Goal: Information Seeking & Learning: Obtain resource

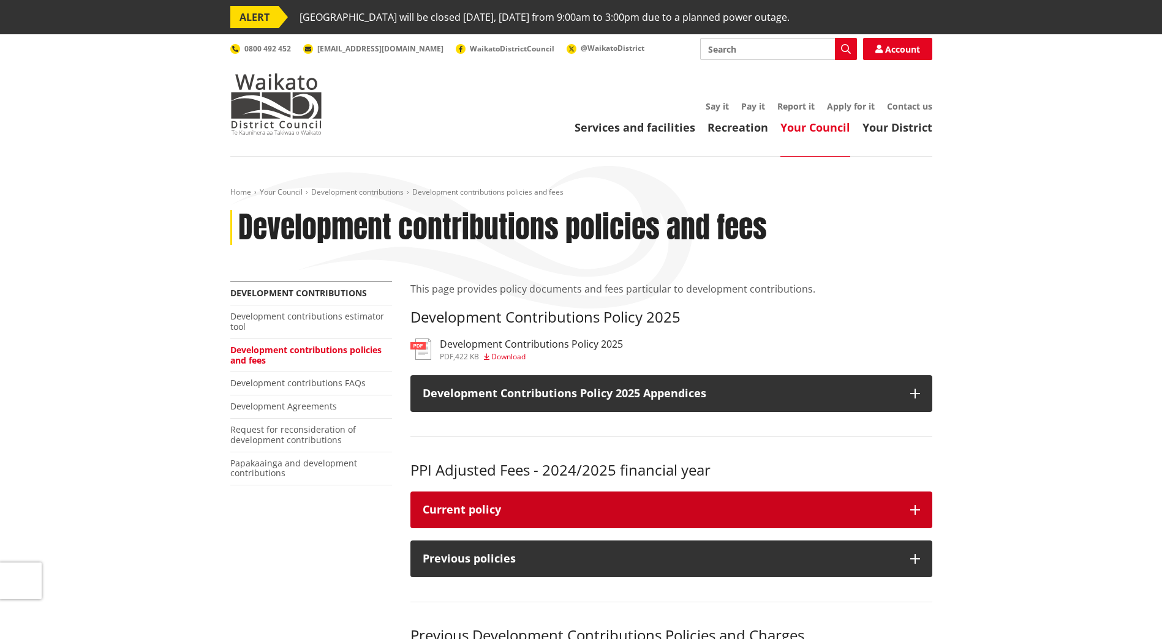
scroll to position [61, 0]
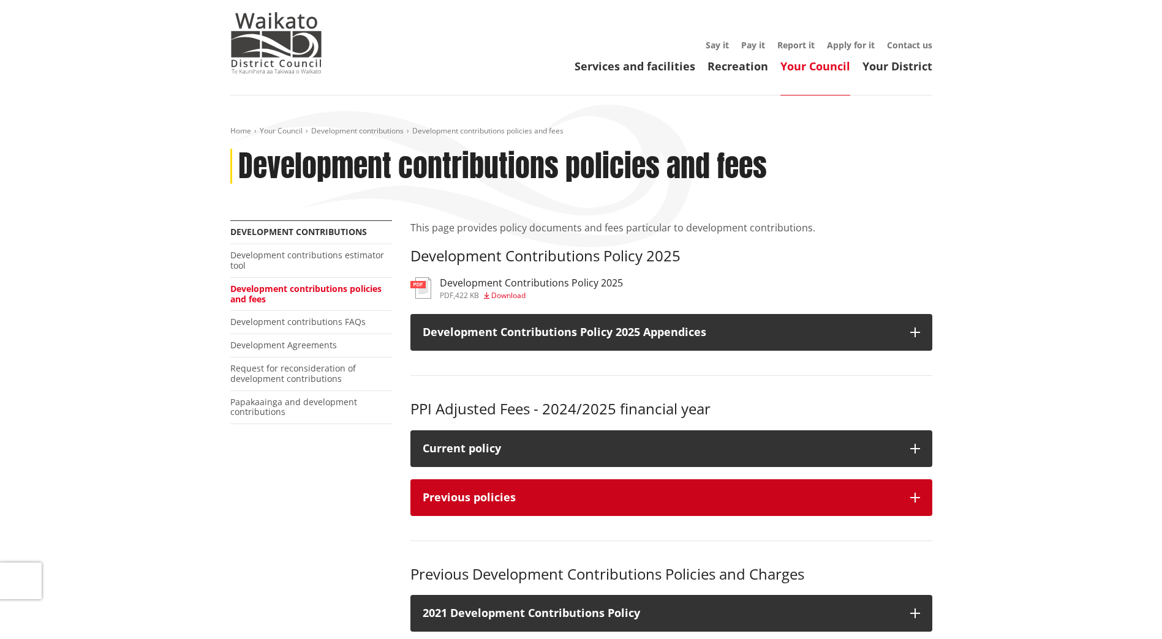
click at [917, 497] on icon "button" at bounding box center [915, 498] width 10 height 10
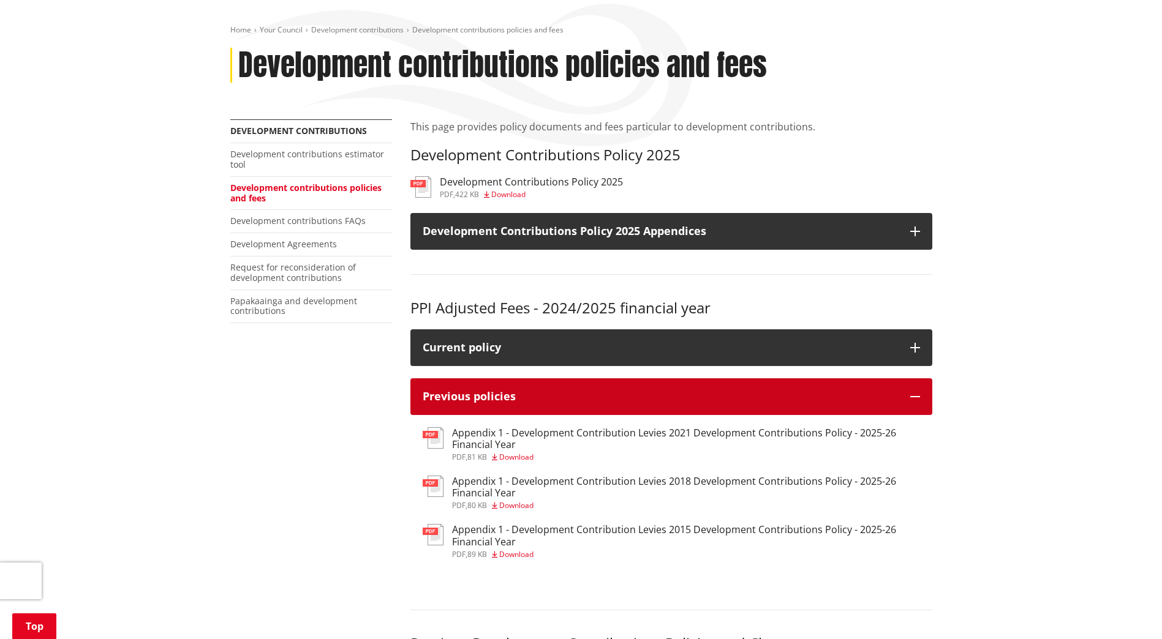
scroll to position [184, 0]
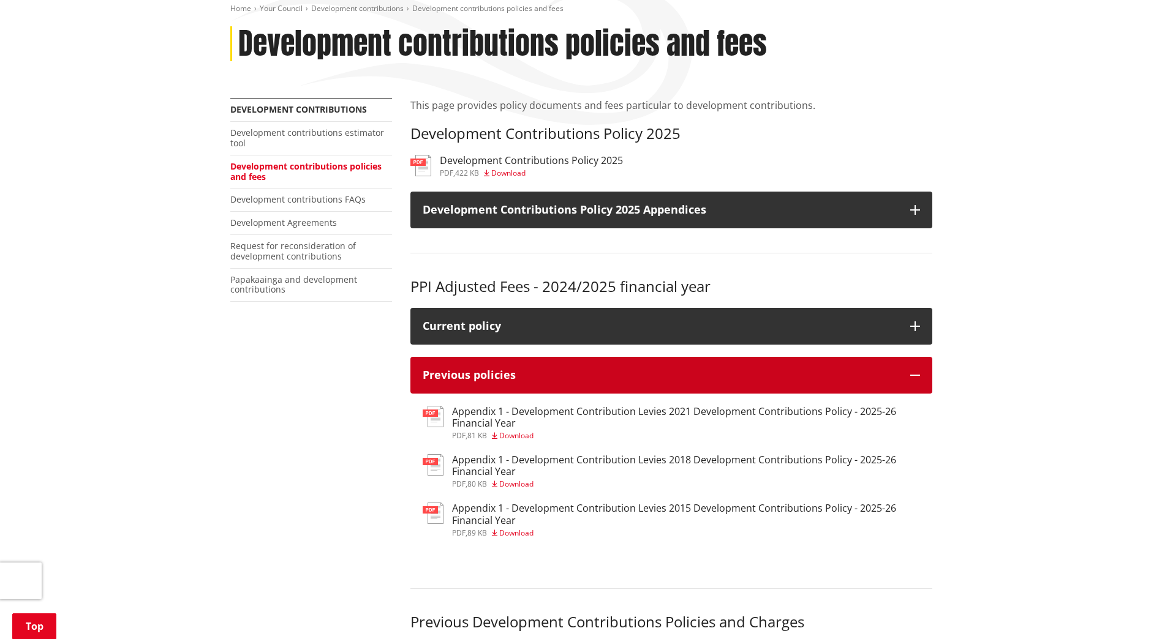
click at [918, 374] on icon "button" at bounding box center [915, 375] width 10 height 10
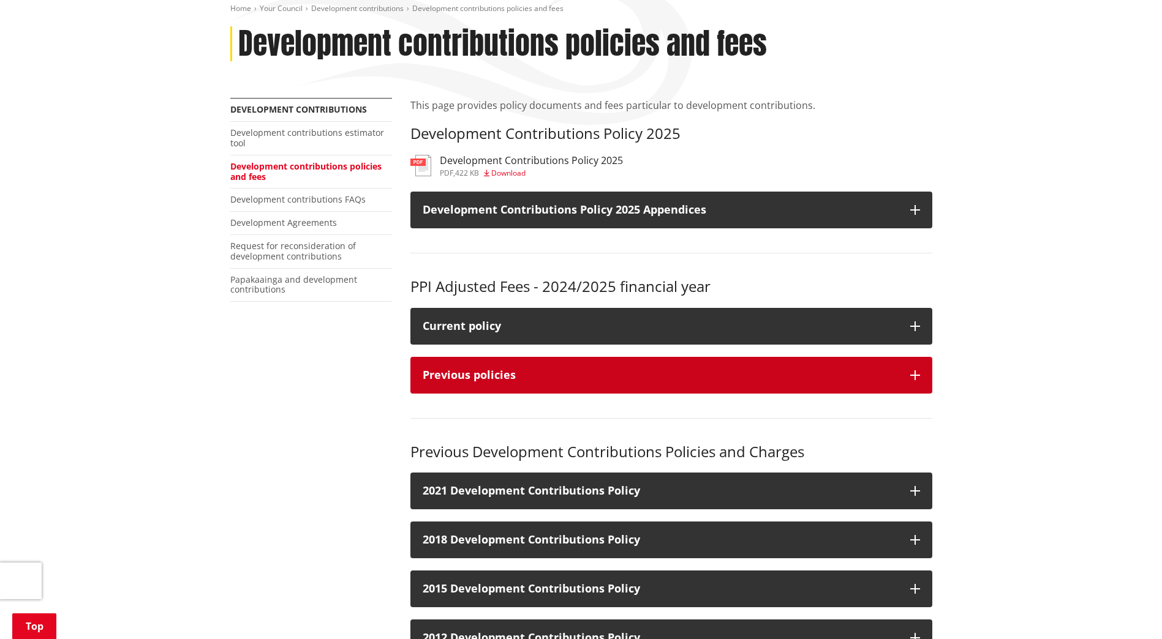
scroll to position [367, 0]
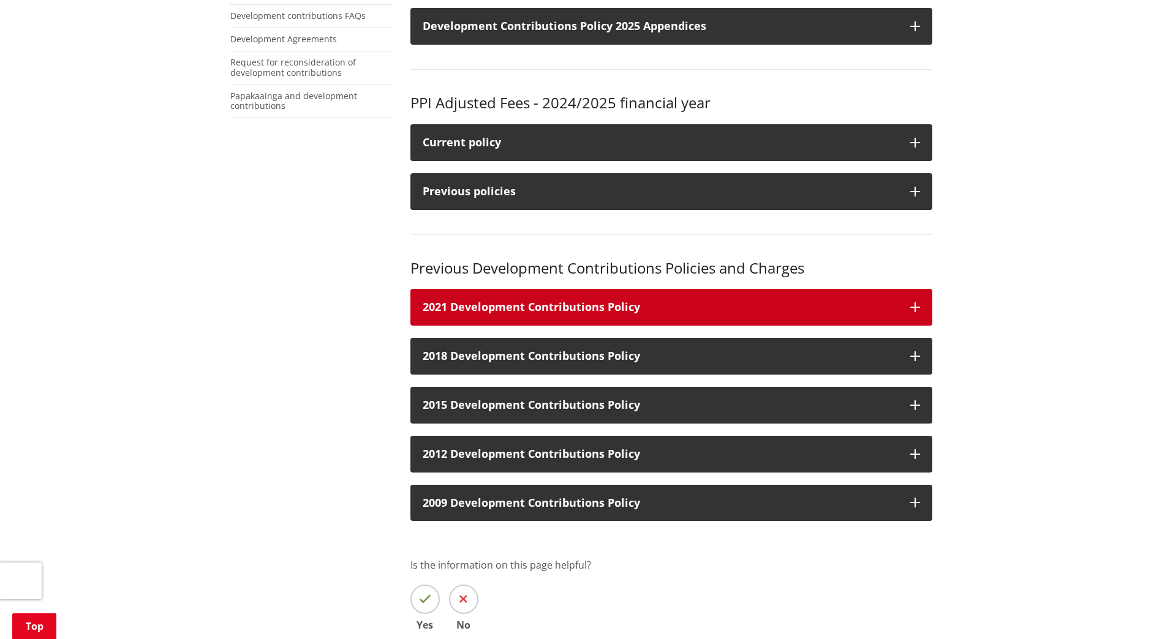
click at [914, 302] on icon "button" at bounding box center [915, 307] width 10 height 10
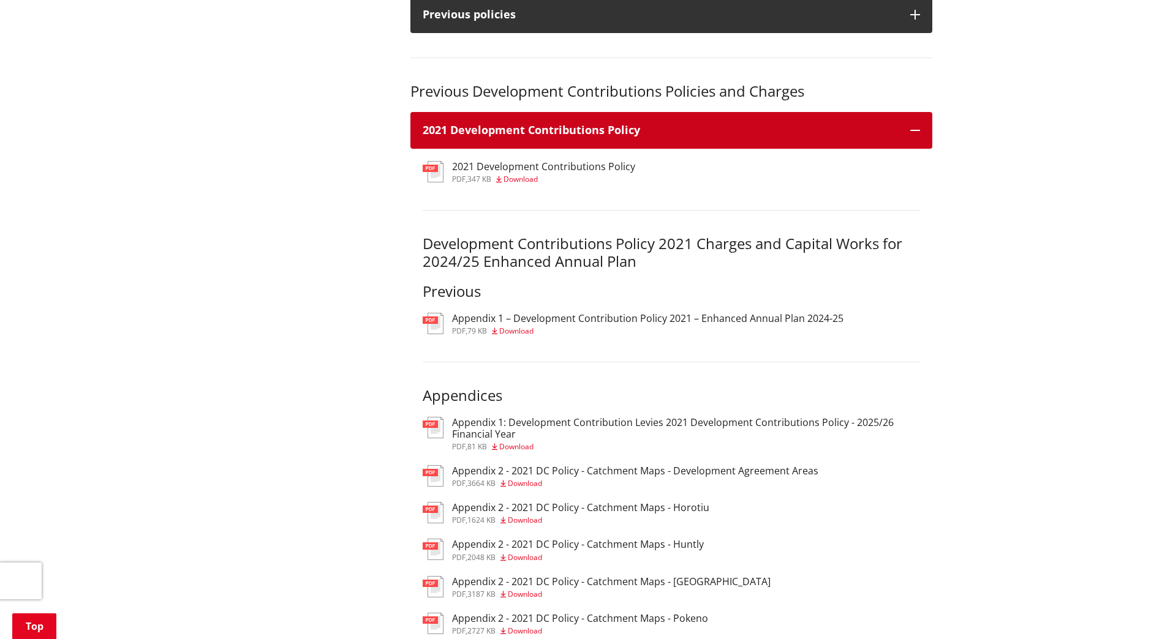
scroll to position [551, 0]
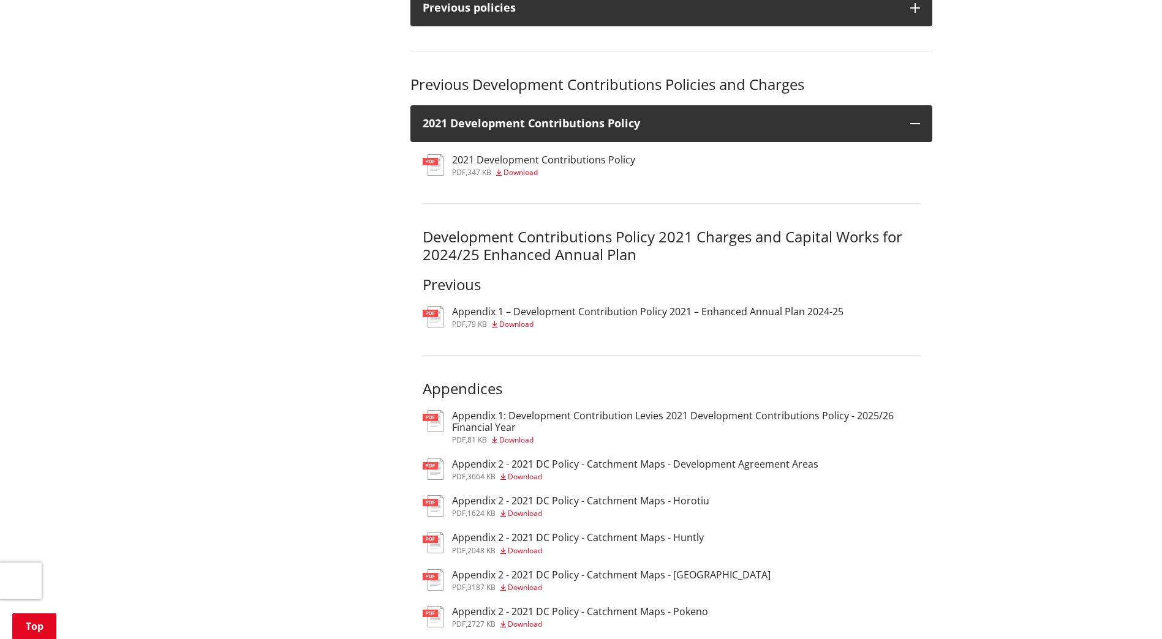
click at [518, 420] on h3 "Appendix 1: Development Contribution Levies 2021 Development Contributions Poli…" at bounding box center [686, 421] width 468 height 23
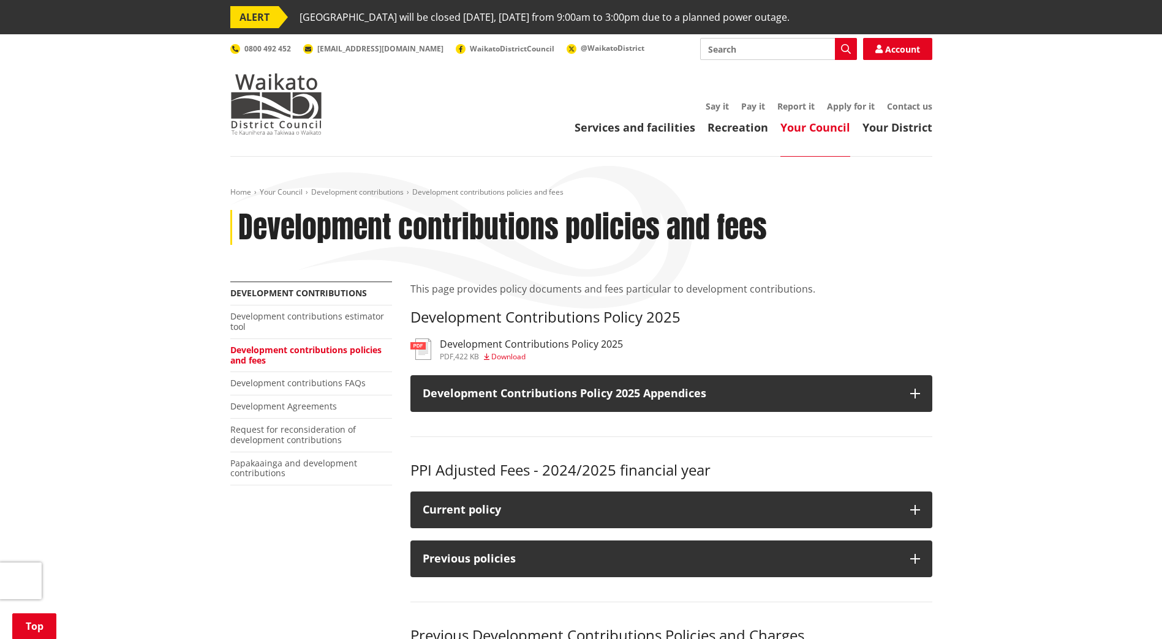
scroll to position [551, 0]
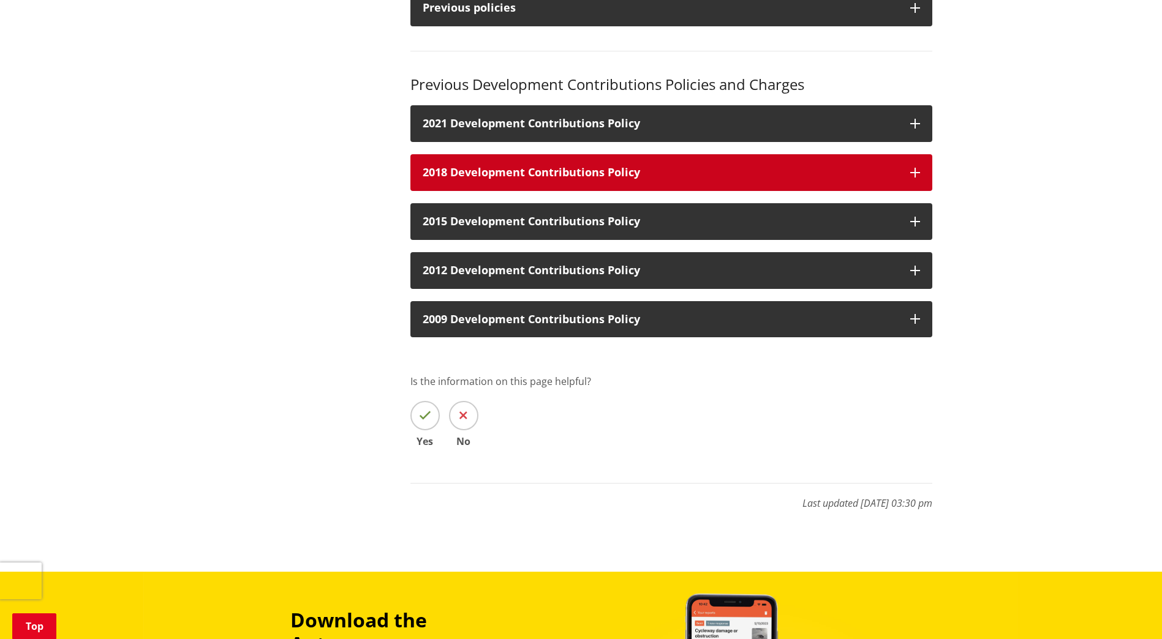
click at [912, 170] on icon "button" at bounding box center [915, 173] width 10 height 10
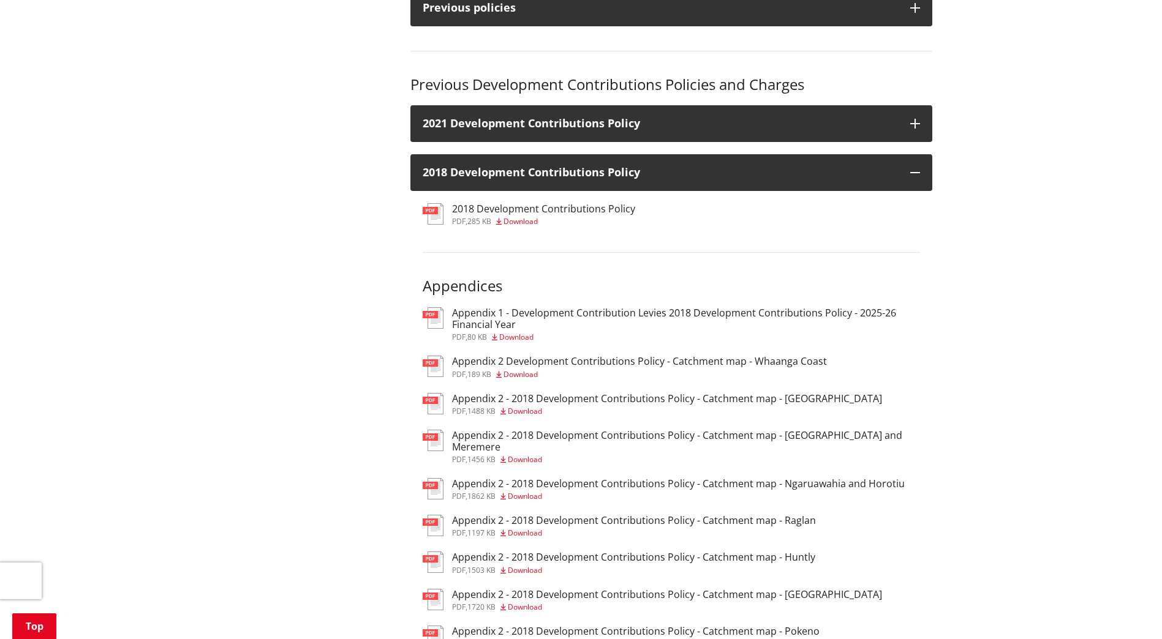
click at [636, 315] on h3 "Appendix 1 - Development Contribution Levies 2018 Development Contributions Pol…" at bounding box center [686, 318] width 468 height 23
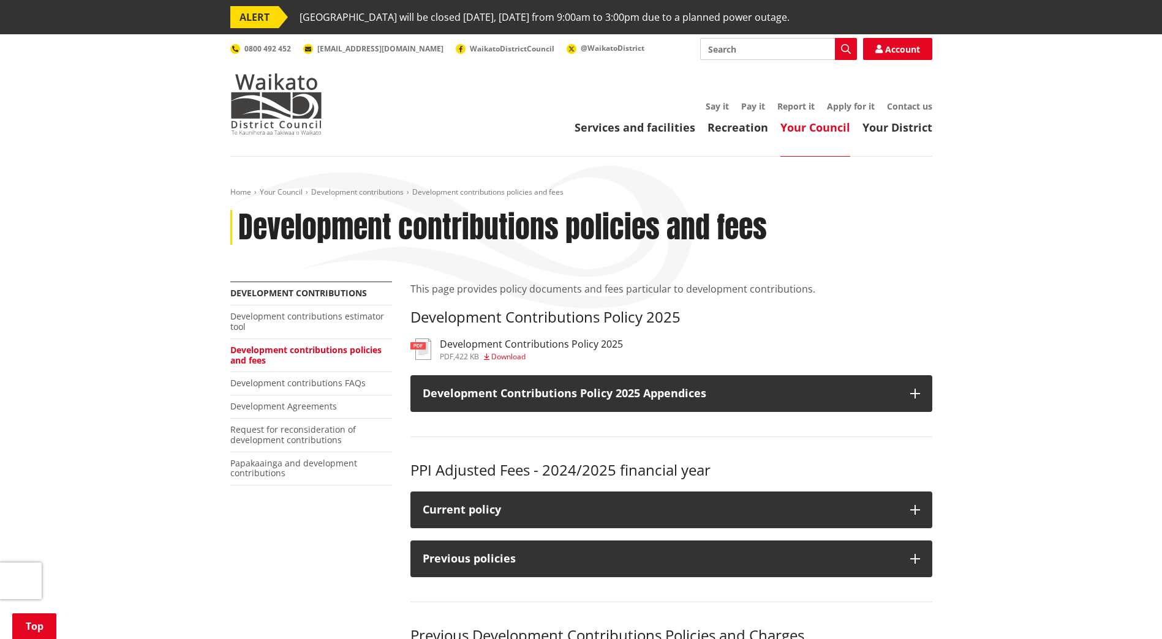
scroll to position [551, 0]
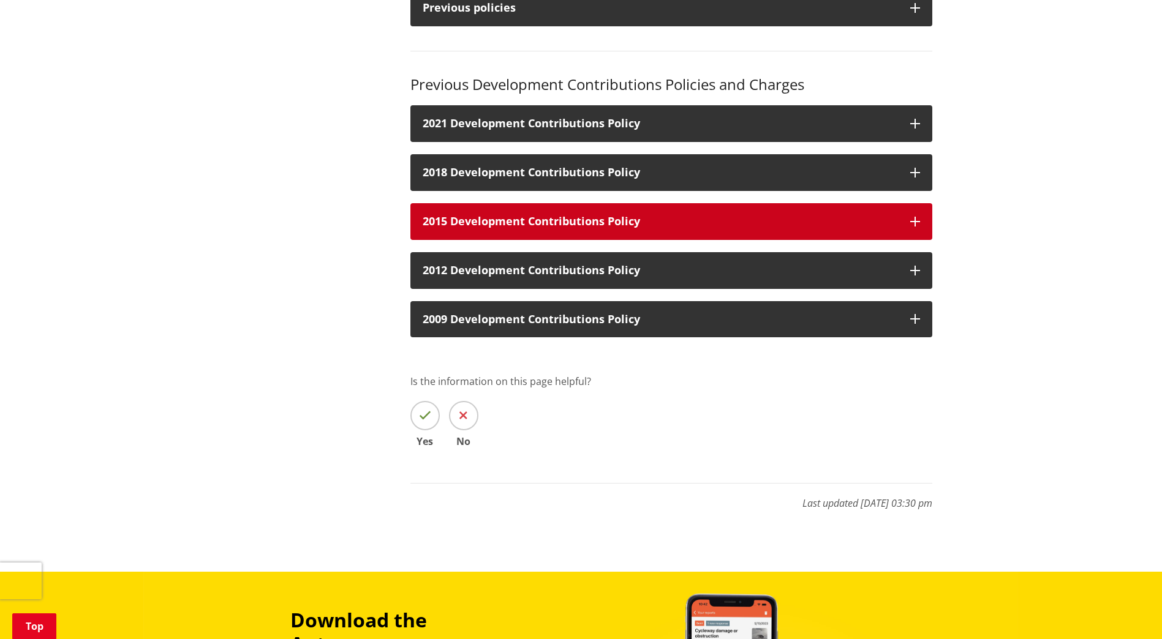
click at [911, 222] on icon "button" at bounding box center [915, 222] width 10 height 10
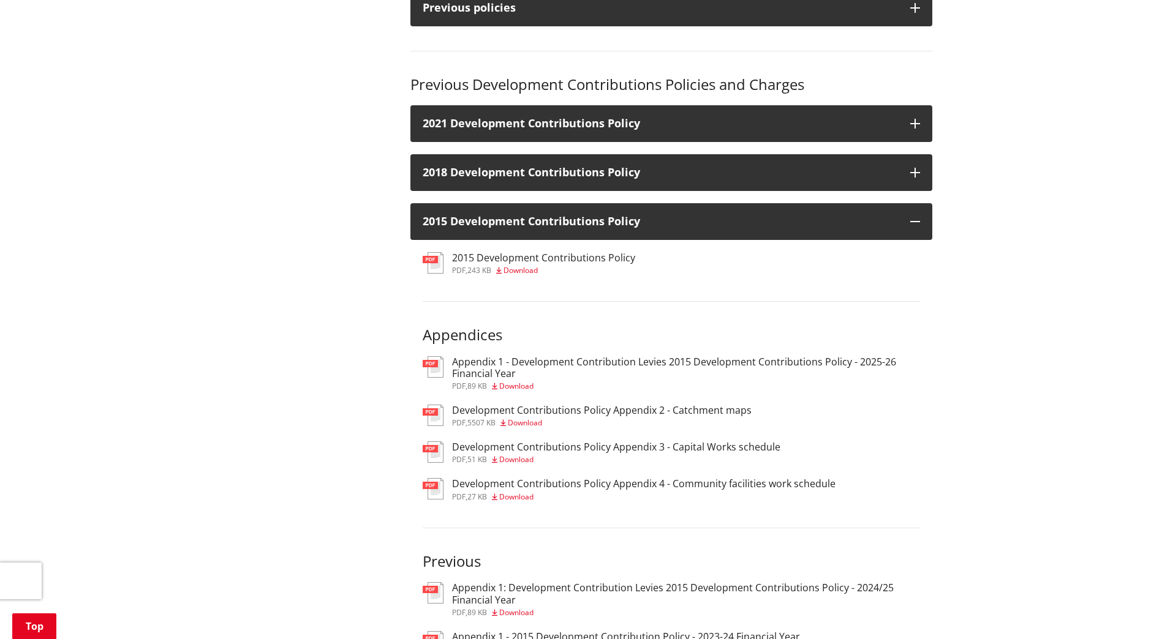
click at [533, 366] on h3 "Appendix 1 - Development Contribution Levies 2015 Development Contributions Pol…" at bounding box center [686, 367] width 468 height 23
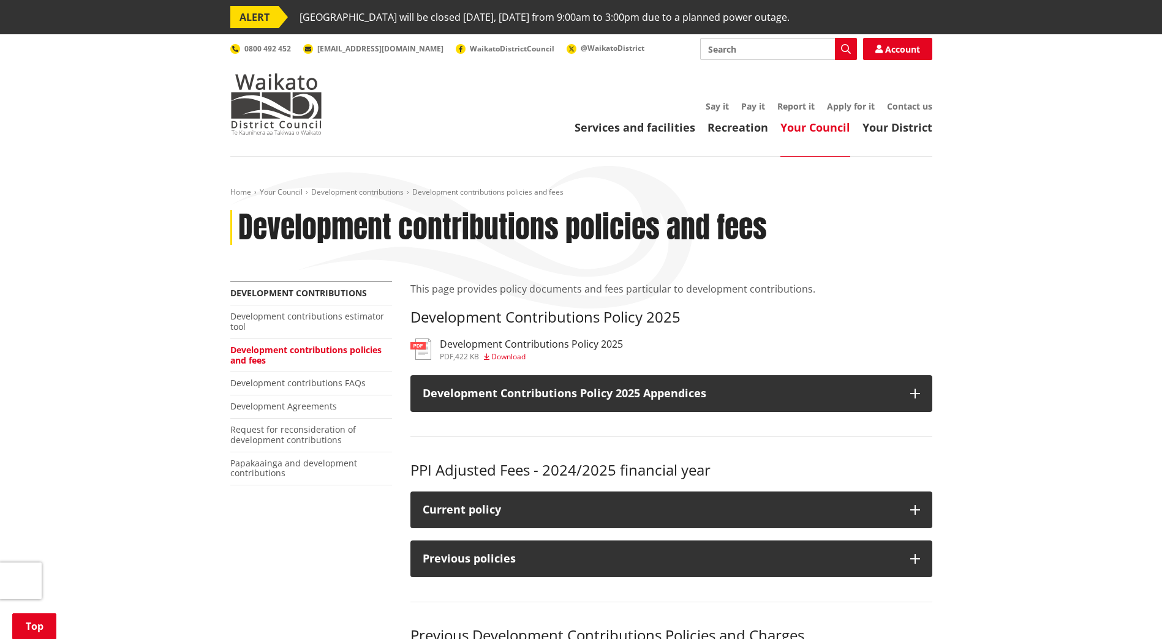
scroll to position [551, 0]
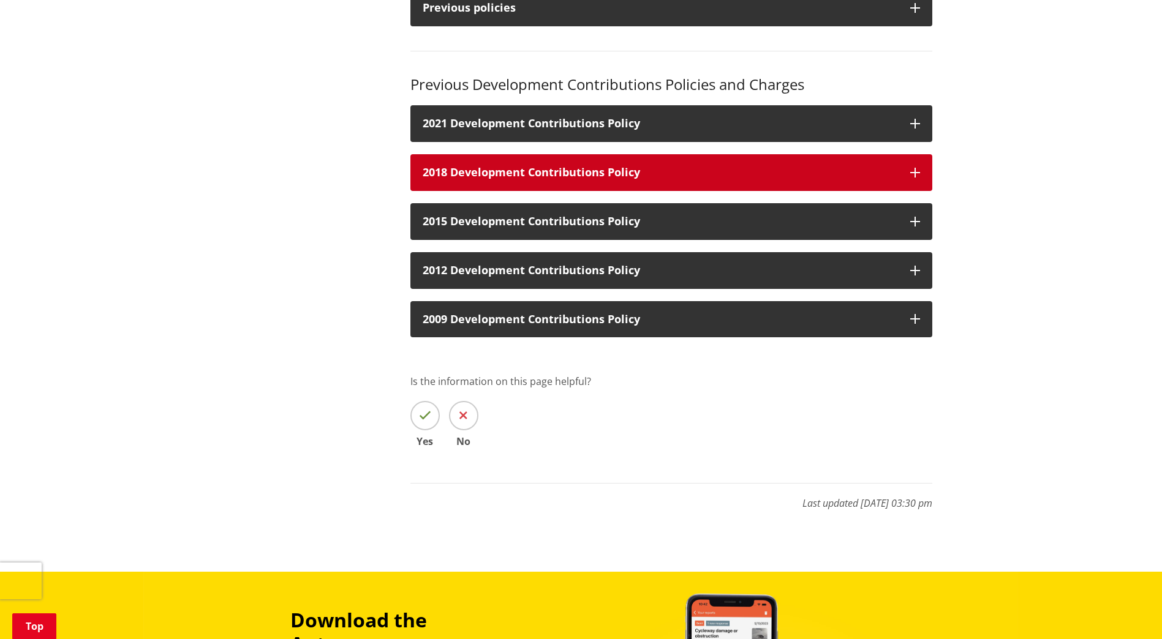
click at [913, 175] on icon "button" at bounding box center [915, 173] width 10 height 10
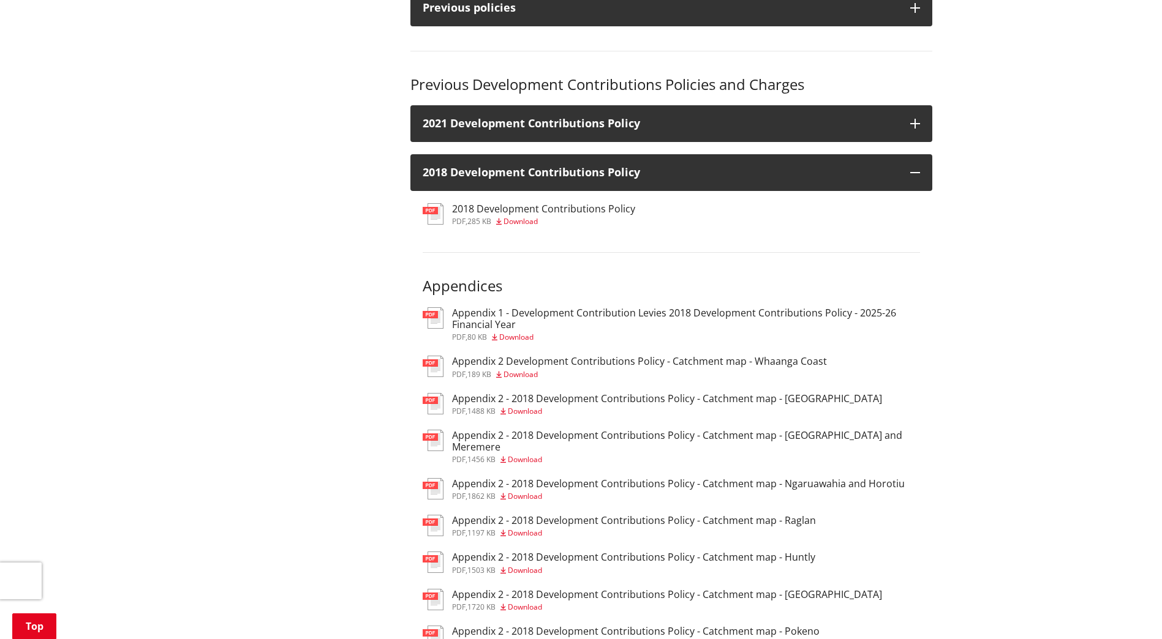
click at [558, 316] on h3 "Appendix 1 - Development Contribution Levies 2018 Development Contributions Pol…" at bounding box center [686, 318] width 468 height 23
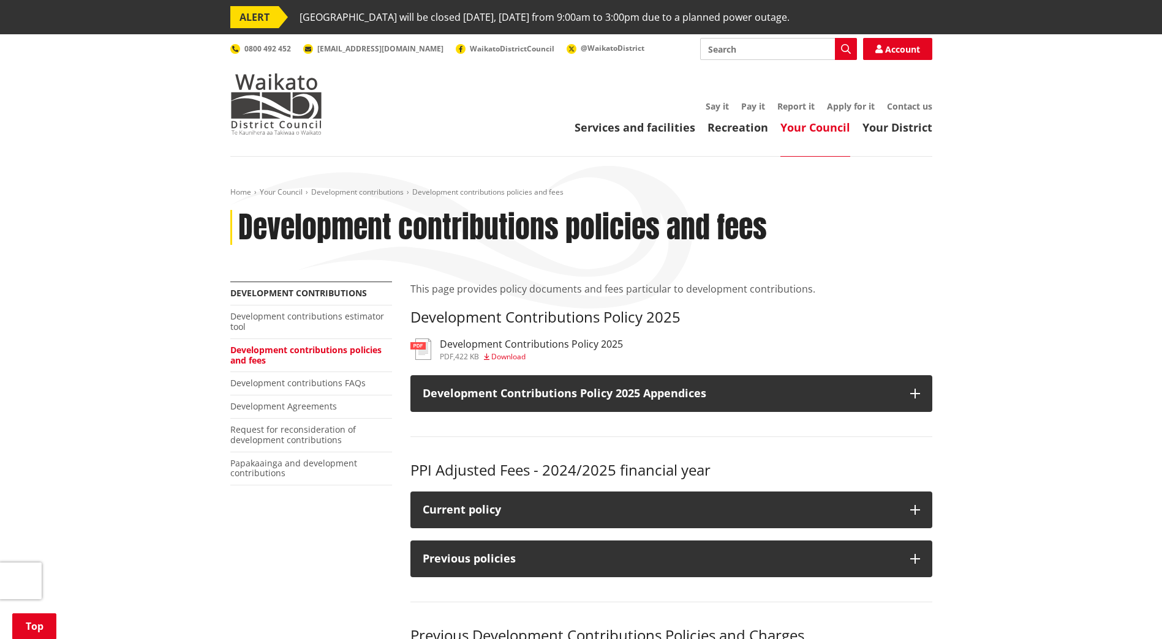
scroll to position [551, 0]
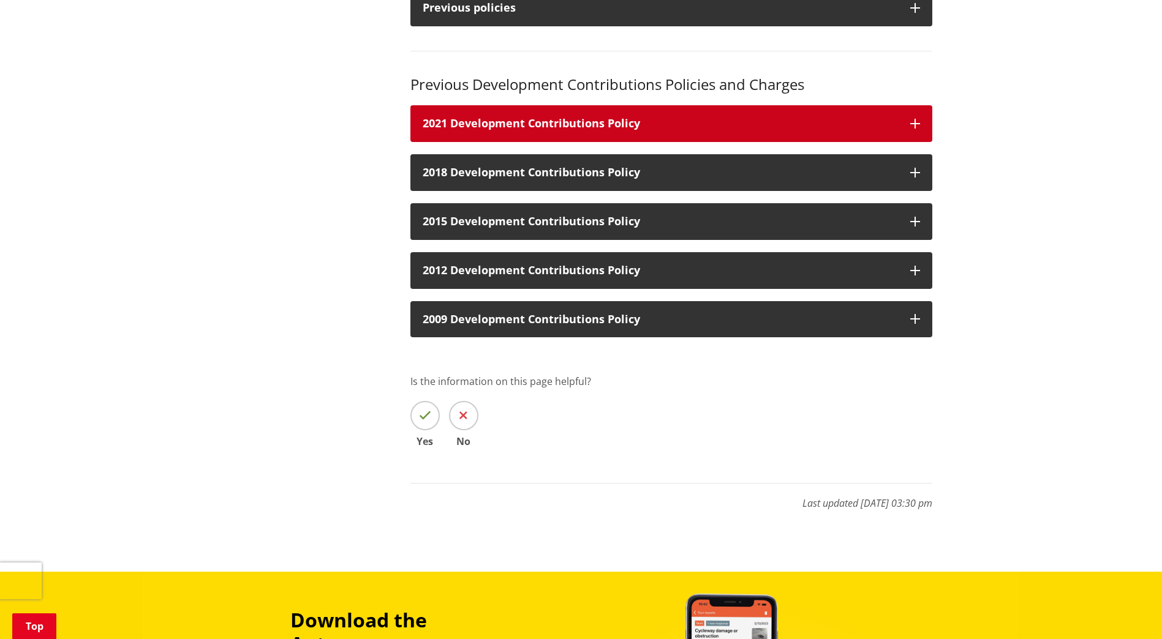
click at [912, 121] on icon "button" at bounding box center [915, 124] width 10 height 10
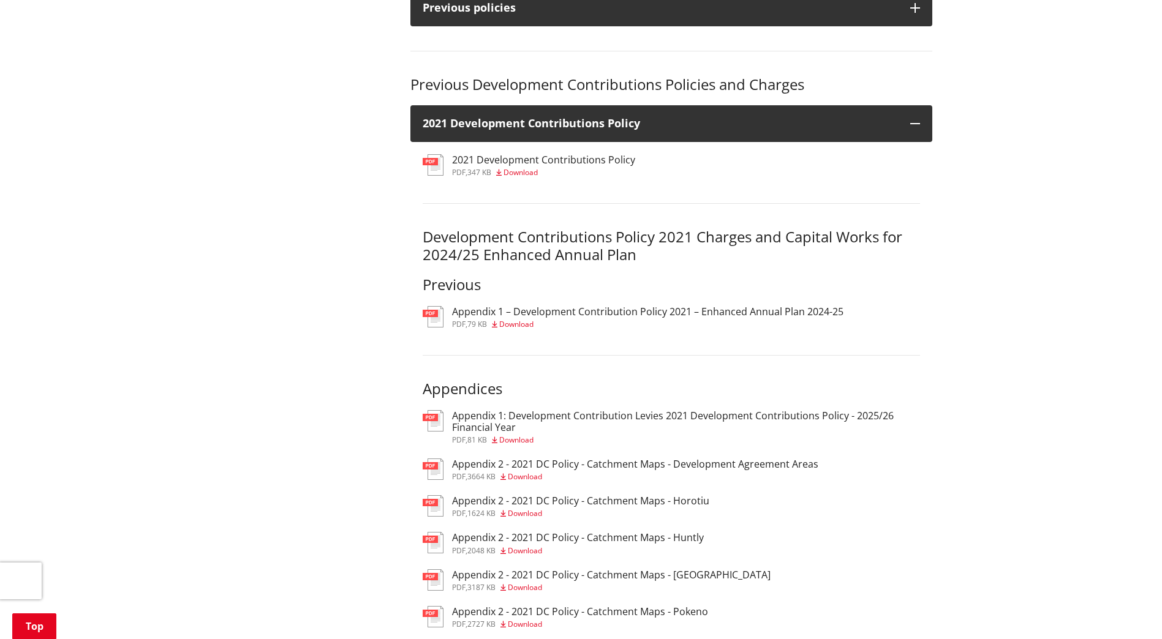
click at [629, 419] on h3 "Appendix 1: Development Contribution Levies 2021 Development Contributions Poli…" at bounding box center [686, 421] width 468 height 23
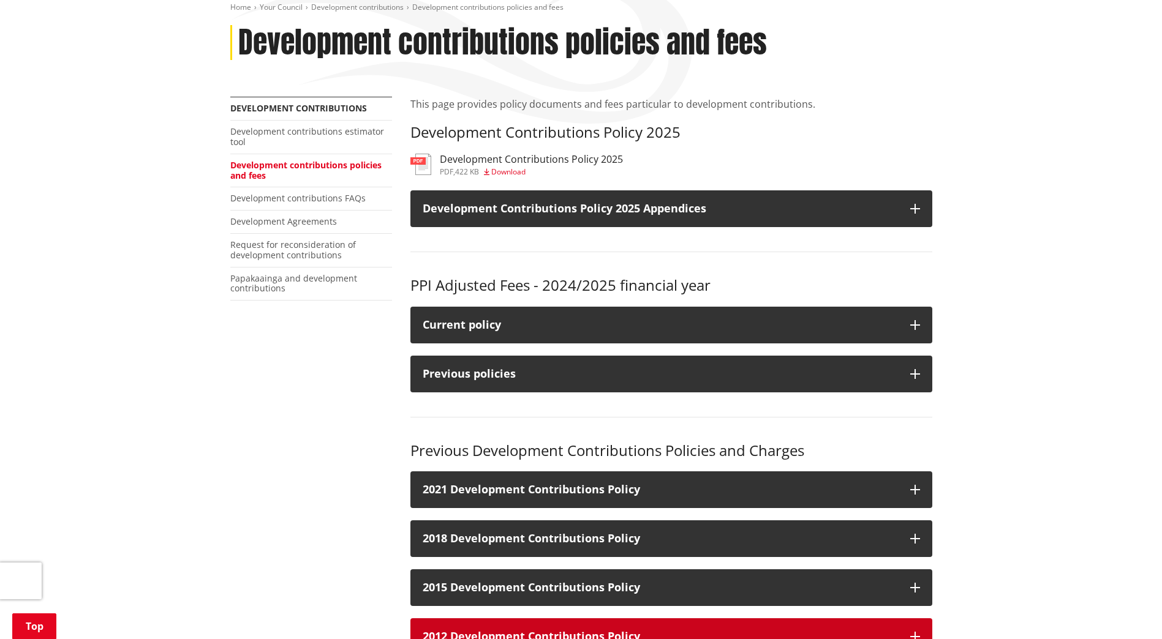
scroll to position [61, 0]
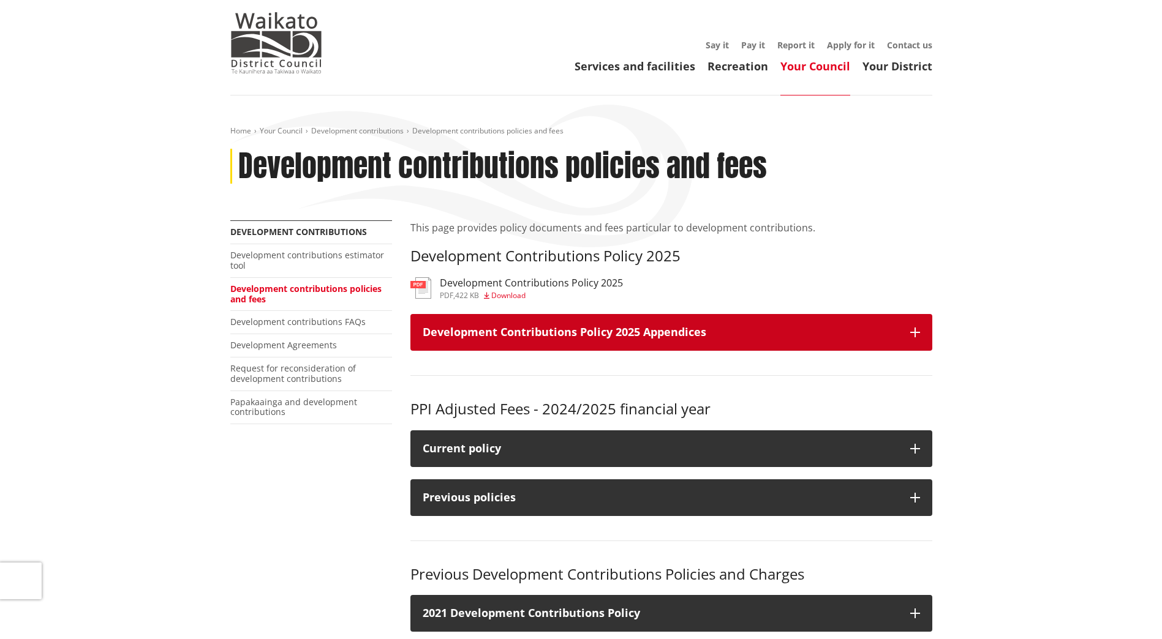
click at [915, 330] on icon "button" at bounding box center [915, 333] width 10 height 10
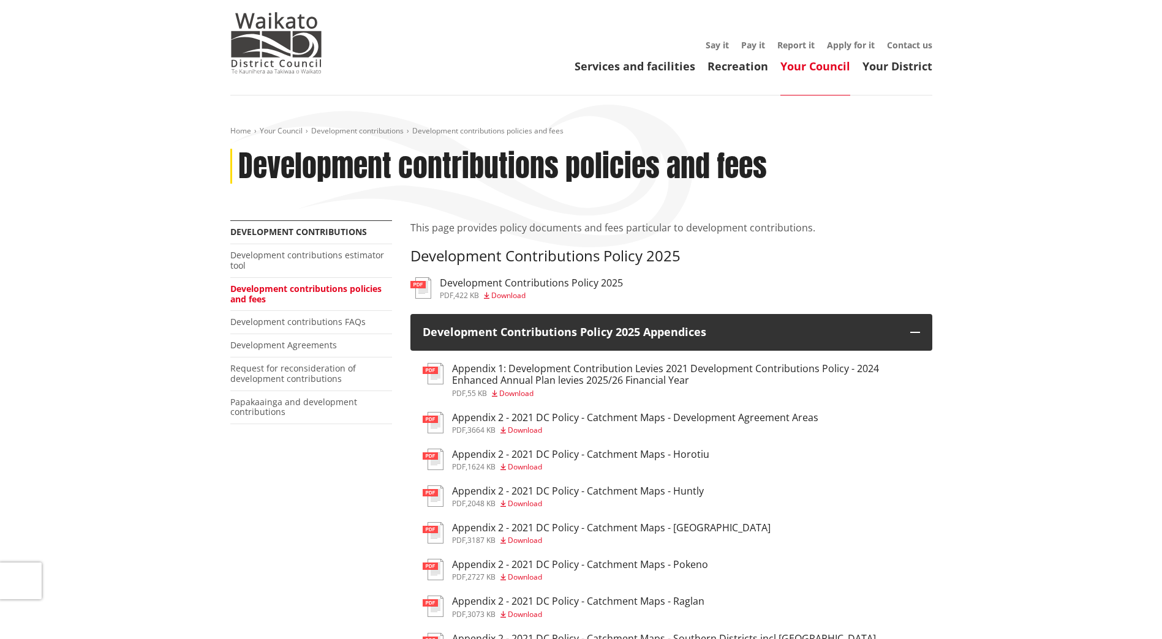
click at [519, 381] on h3 "Appendix 1: Development Contribution Levies 2021 Development Contributions Poli…" at bounding box center [686, 374] width 468 height 23
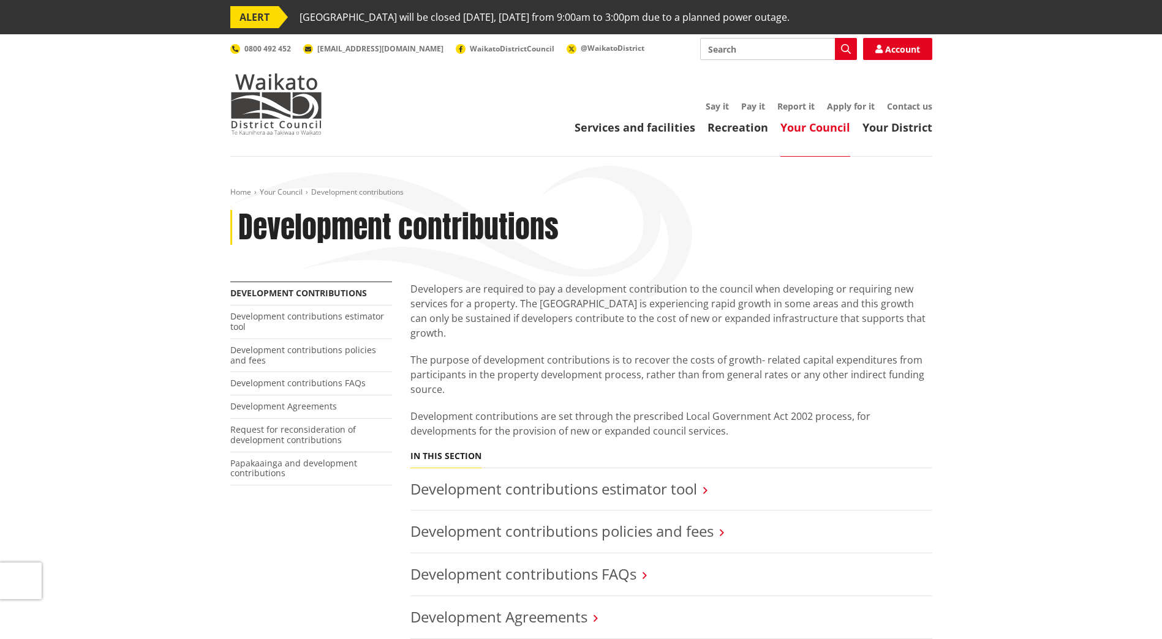
scroll to position [184, 0]
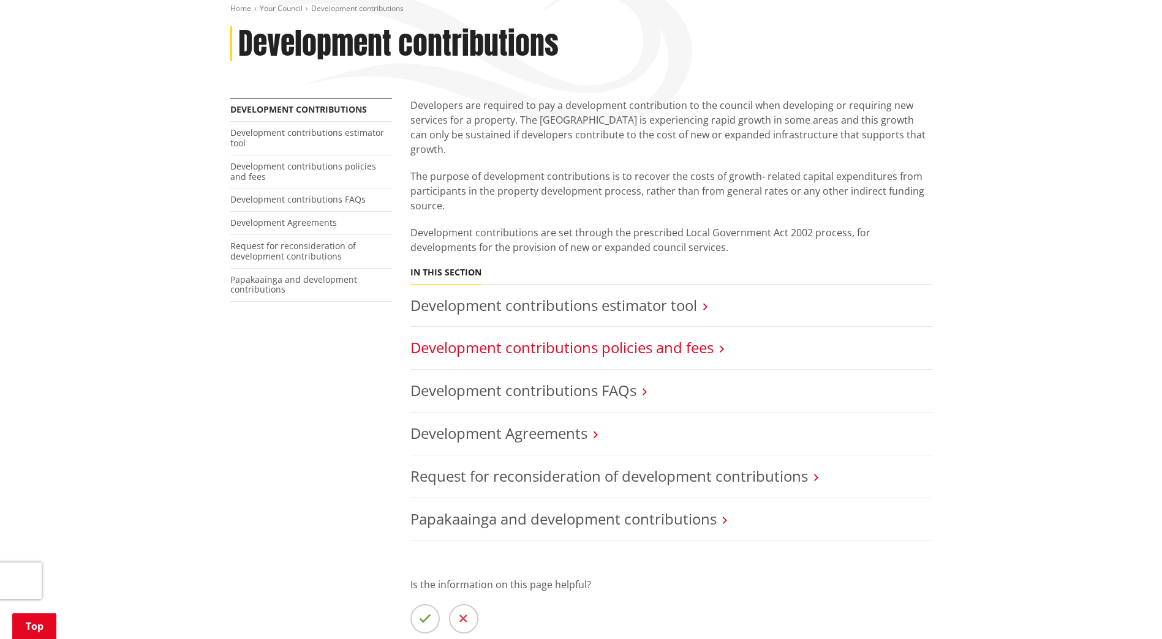
click at [609, 337] on link "Development contributions policies and fees" at bounding box center [561, 347] width 303 height 20
click at [660, 337] on link "Development contributions policies and fees" at bounding box center [561, 347] width 303 height 20
click at [719, 339] on h3 "Development contributions policies and fees" at bounding box center [671, 348] width 522 height 18
click at [692, 339] on link "Development contributions policies and fees" at bounding box center [561, 347] width 303 height 20
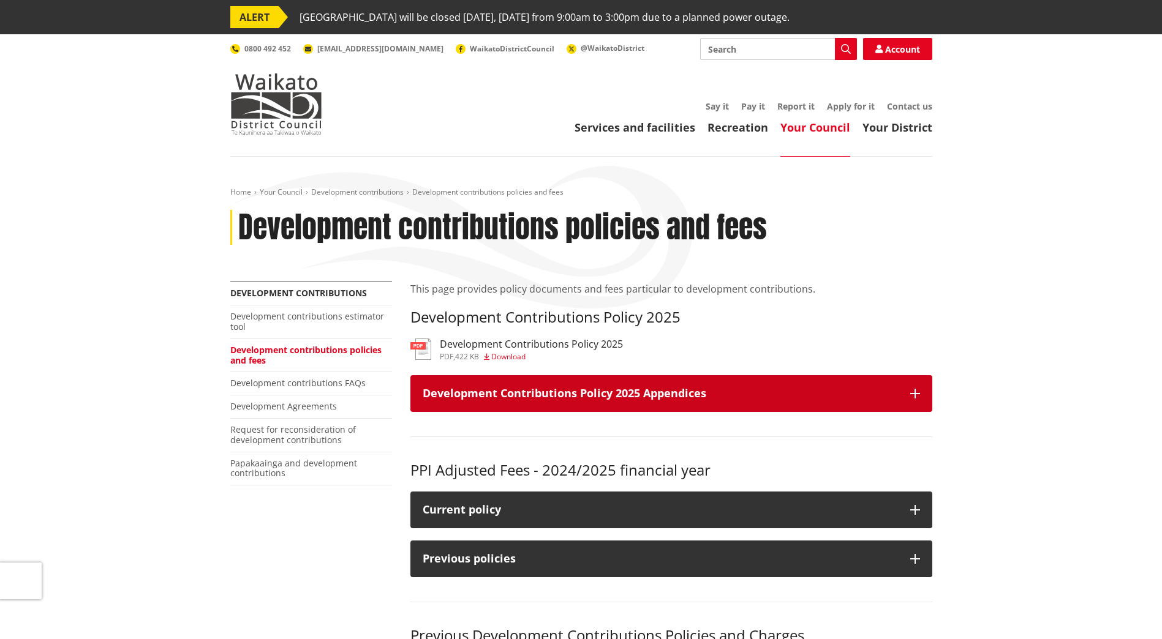
click at [913, 392] on icon "button" at bounding box center [915, 394] width 10 height 10
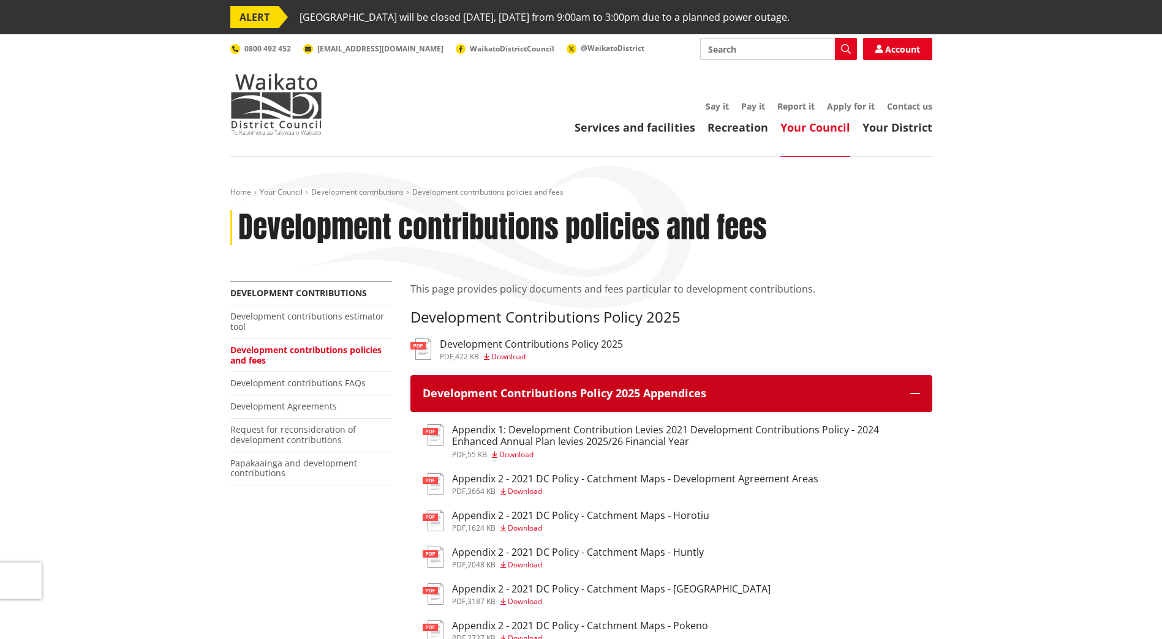
scroll to position [245, 0]
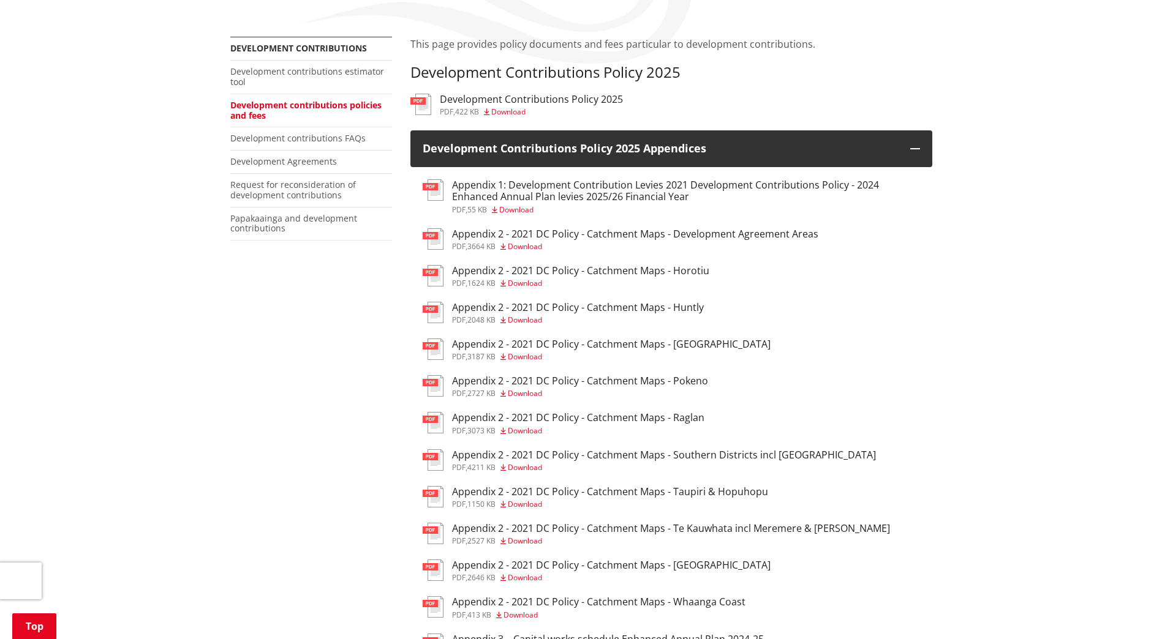
click at [547, 313] on h3 "Appendix 2 - 2021 DC Policy - Catchment Maps - Huntly" at bounding box center [578, 308] width 252 height 12
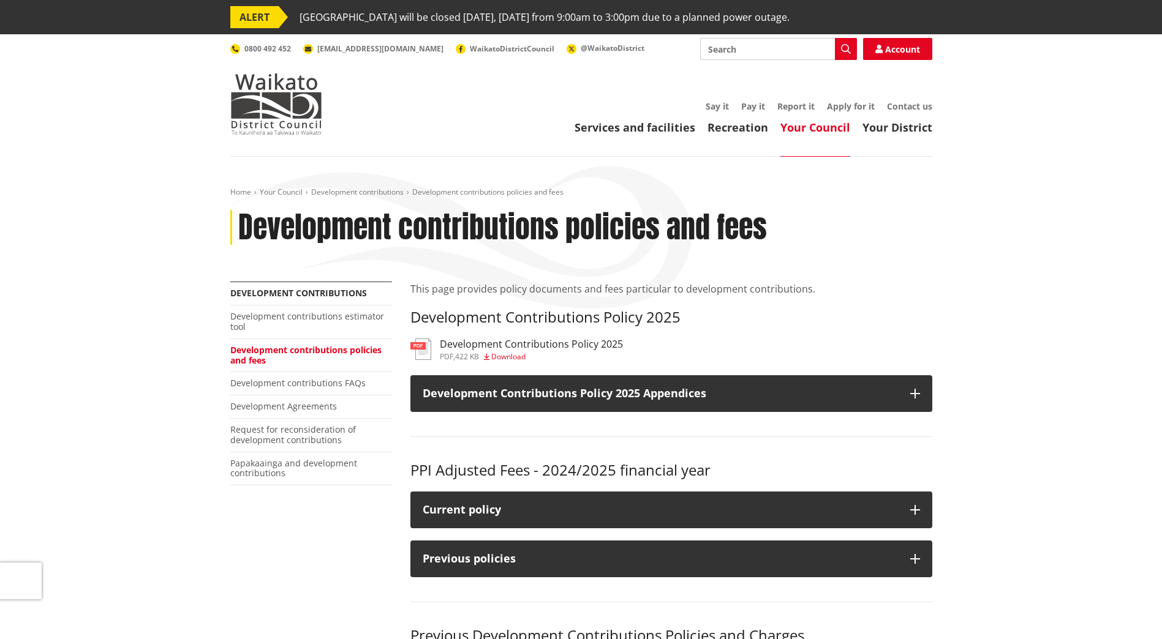
scroll to position [245, 0]
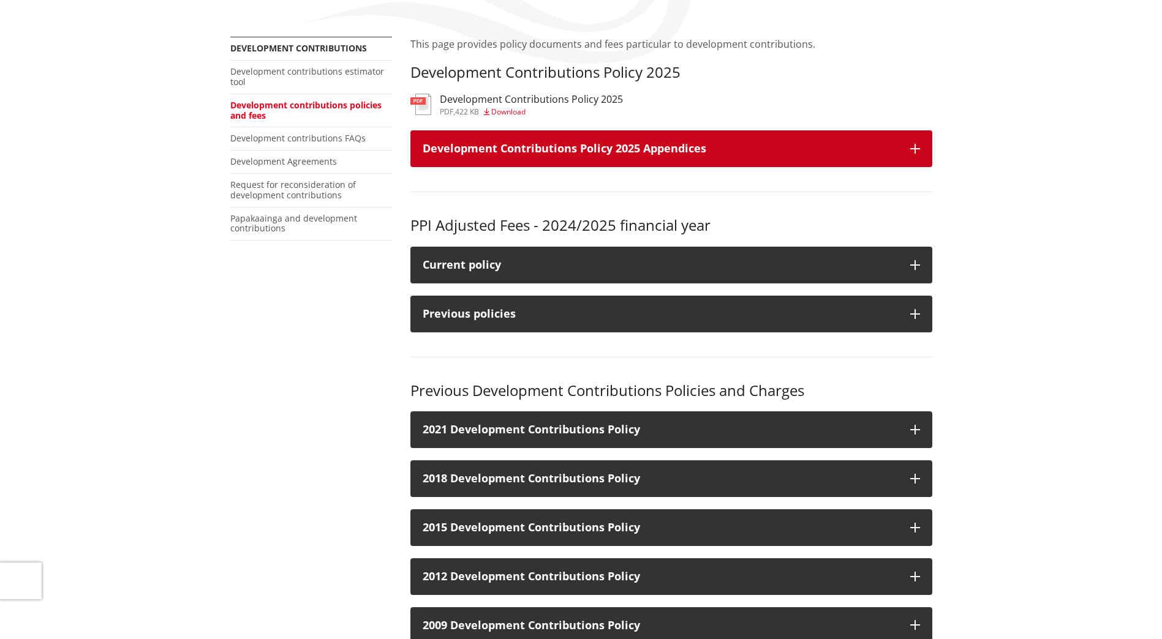
click at [846, 143] on h3 "Development Contributions Policy 2025 Appendices" at bounding box center [659, 149] width 475 height 12
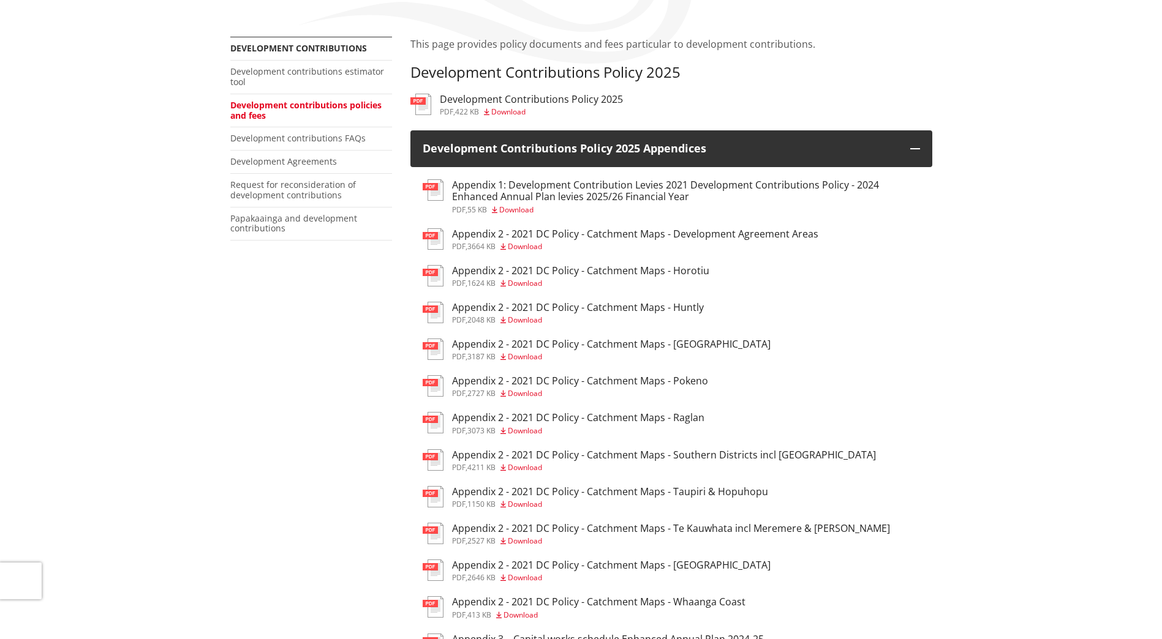
click at [668, 195] on h3 "Appendix 1: Development Contribution Levies 2021 Development Contributions Poli…" at bounding box center [686, 190] width 468 height 23
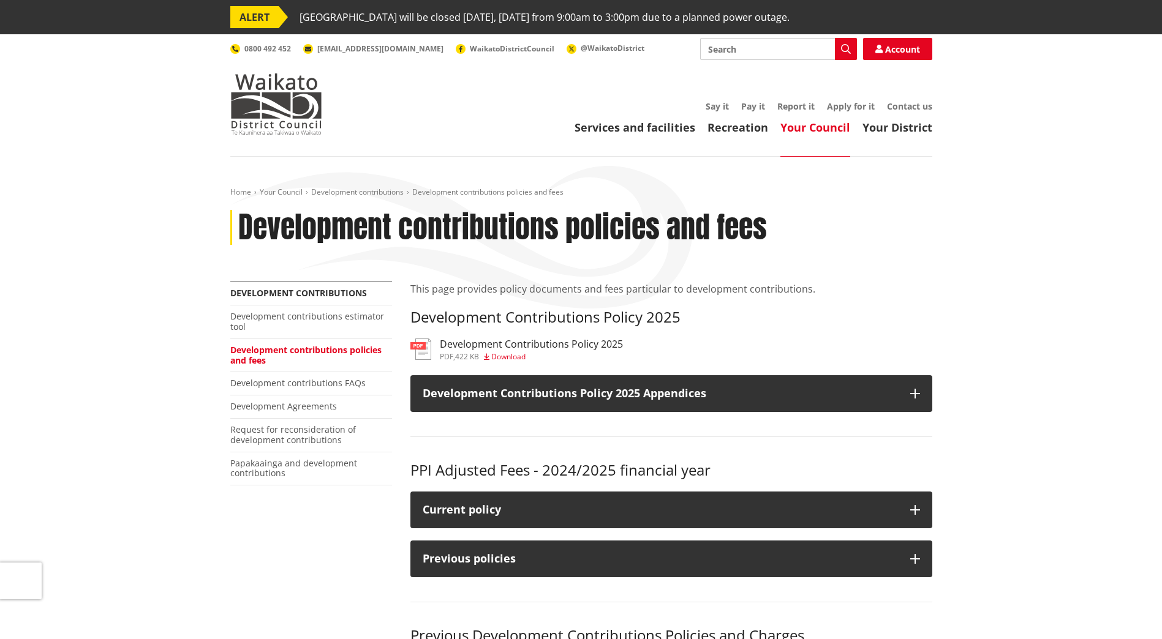
scroll to position [245, 0]
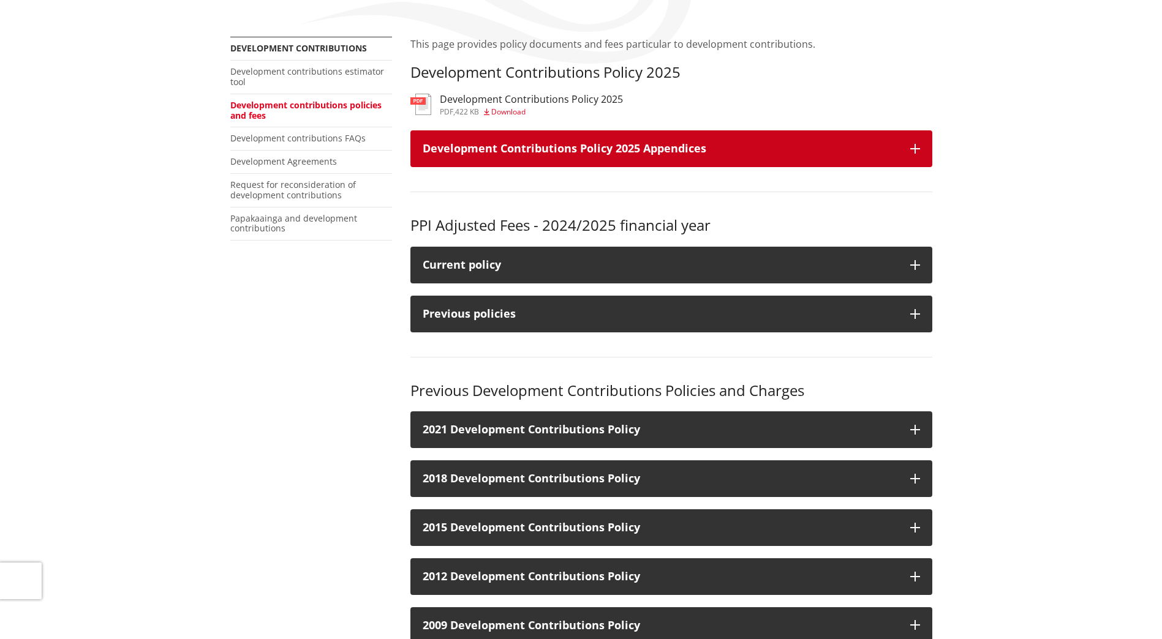
click at [909, 146] on button "Development Contributions Policy 2025 Appendices" at bounding box center [671, 148] width 522 height 37
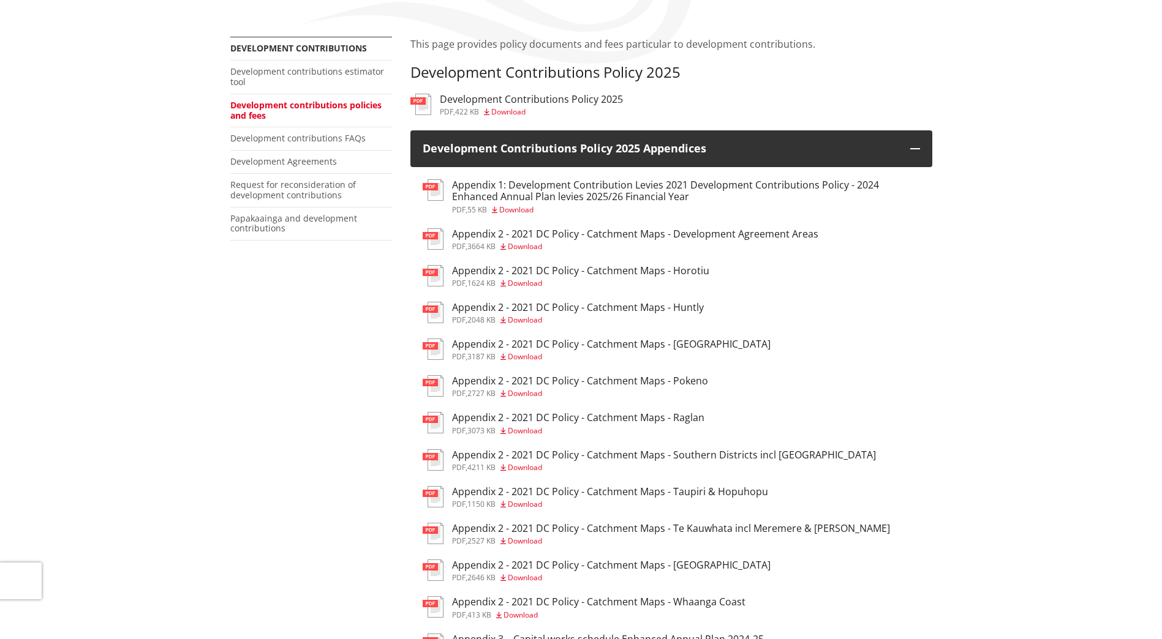
click at [511, 97] on h3 "Development Contributions Policy 2025" at bounding box center [531, 100] width 183 height 12
